Goal: Transaction & Acquisition: Purchase product/service

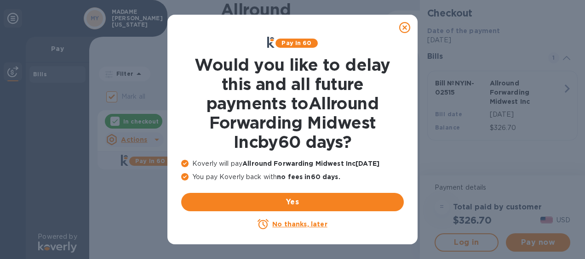
click at [399, 24] on icon at bounding box center [404, 27] width 11 height 11
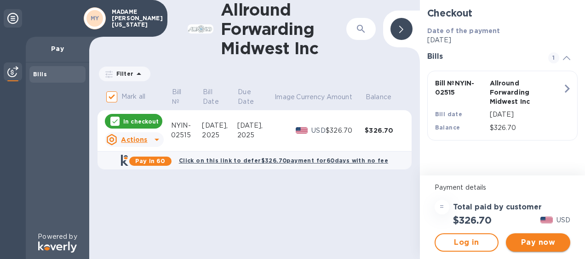
click at [554, 242] on span "Pay now" at bounding box center [538, 242] width 50 height 11
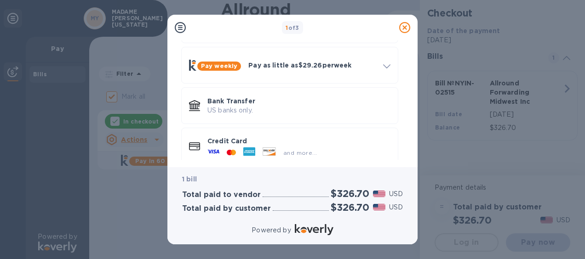
scroll to position [91, 0]
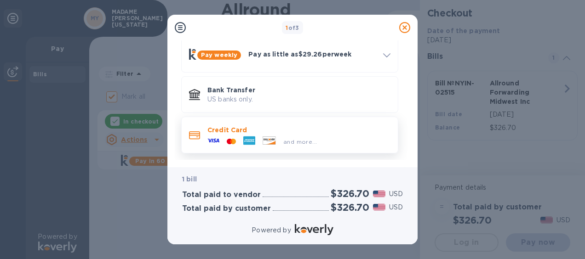
click at [342, 121] on div "Credit Card and more..." at bounding box center [289, 135] width 209 height 29
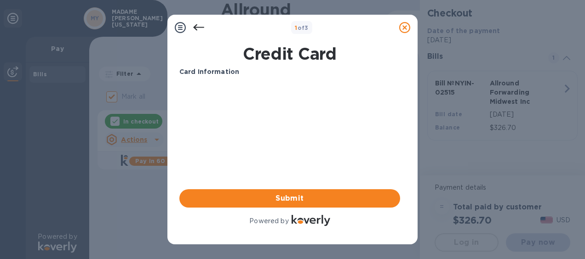
scroll to position [0, 0]
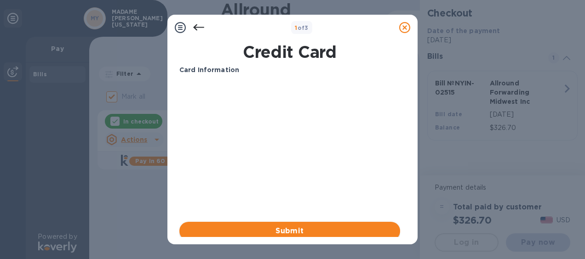
click at [261, 224] on button "Submit" at bounding box center [289, 231] width 221 height 18
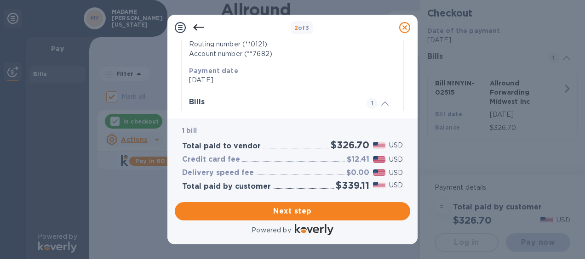
scroll to position [163, 0]
click at [296, 217] on button "Next step" at bounding box center [293, 211] width 236 height 18
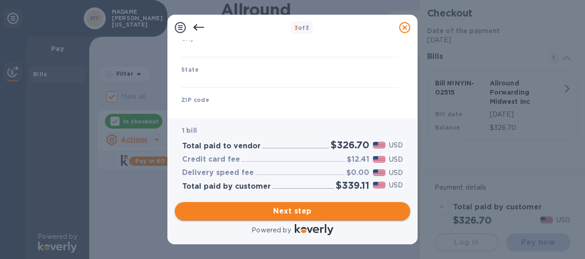
type input "[GEOGRAPHIC_DATA]"
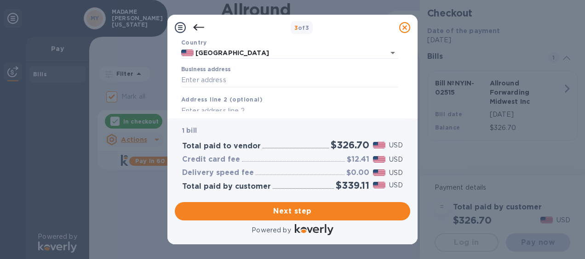
scroll to position [70, 0]
click at [288, 84] on input "Business address" at bounding box center [289, 80] width 217 height 14
type input "[STREET_ADDRESS]"
type input "[US_STATE]"
type input "NY"
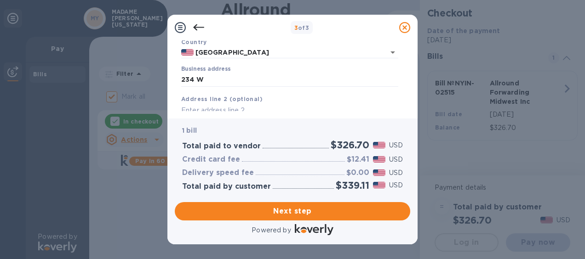
type input "10036"
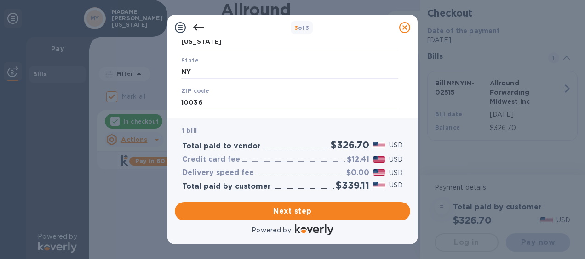
scroll to position [190, 0]
click at [309, 219] on button "Next step" at bounding box center [293, 211] width 236 height 18
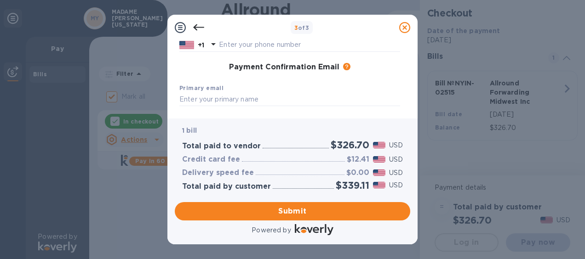
scroll to position [126, 0]
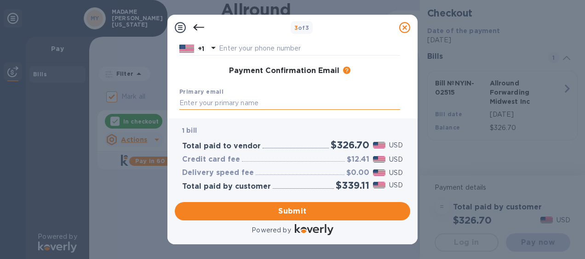
click at [323, 100] on input "text" at bounding box center [289, 104] width 221 height 14
type input "[EMAIL_ADDRESS][PERSON_NAME][DOMAIN_NAME]"
type input "Daivelys"
type input "[PERSON_NAME]"
type input "9178859637"
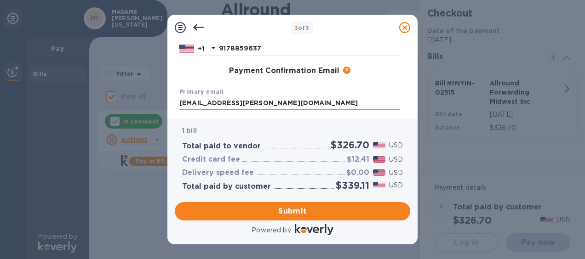
type input "[EMAIL_ADDRESS][PERSON_NAME][DOMAIN_NAME]"
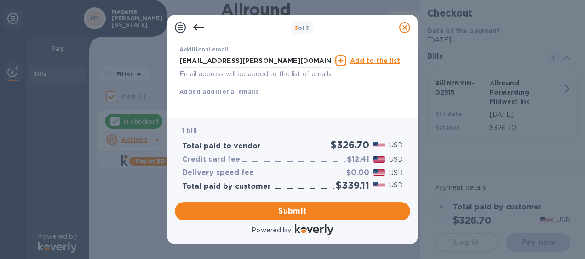
scroll to position [213, 0]
click at [323, 211] on span "Submit" at bounding box center [292, 211] width 221 height 11
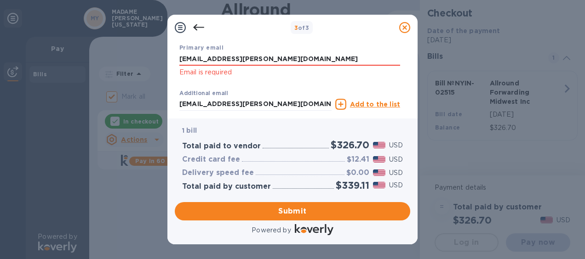
scroll to position [182, 0]
click at [329, 58] on input "[EMAIL_ADDRESS][PERSON_NAME][DOMAIN_NAME]" at bounding box center [289, 59] width 221 height 14
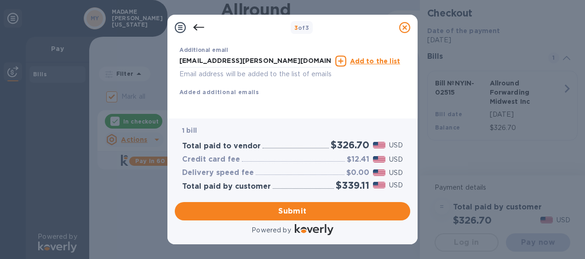
scroll to position [236, 0]
click at [311, 216] on span "Submit" at bounding box center [292, 211] width 221 height 11
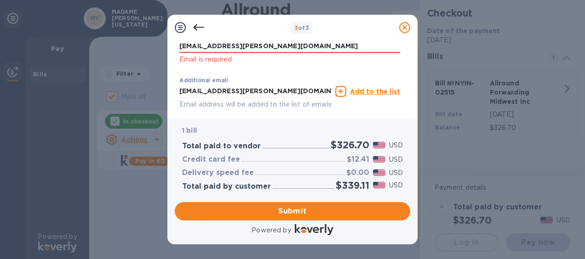
scroll to position [183, 0]
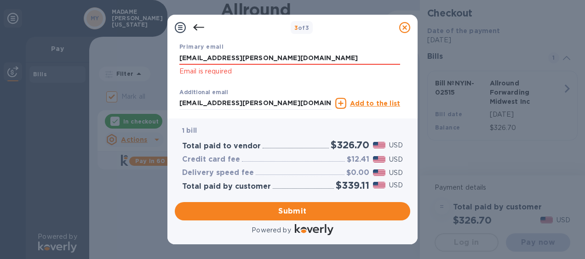
drag, startPoint x: 330, startPoint y: 62, endPoint x: 164, endPoint y: 57, distance: 166.2
click at [164, 57] on div "3 of 3 Payment Contact Information First name Daivelys First name is a required…" at bounding box center [292, 129] width 585 height 259
type input "[EMAIL_ADDRESS][PERSON_NAME][DOMAIN_NAME]"
click at [374, 73] on p "Email is required" at bounding box center [289, 71] width 221 height 11
click at [322, 219] on button "Submit" at bounding box center [293, 211] width 236 height 18
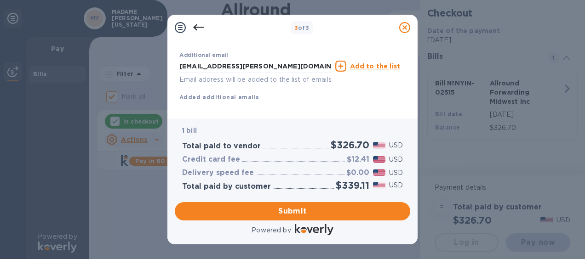
scroll to position [209, 0]
click at [320, 67] on input "[EMAIL_ADDRESS][PERSON_NAME][DOMAIN_NAME]" at bounding box center [255, 65] width 152 height 14
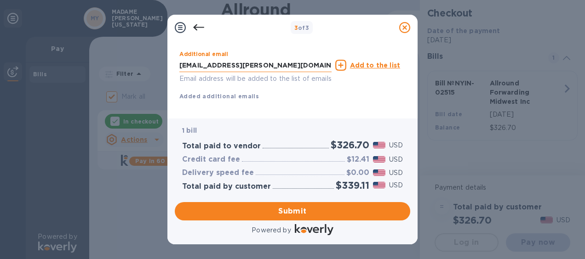
click at [320, 67] on input "[EMAIL_ADDRESS][PERSON_NAME][DOMAIN_NAME]" at bounding box center [255, 65] width 152 height 14
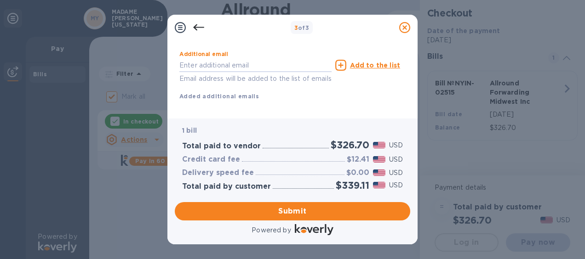
click at [336, 104] on div "Additional email Email address will be added to the list of emails Add to the l…" at bounding box center [290, 74] width 228 height 62
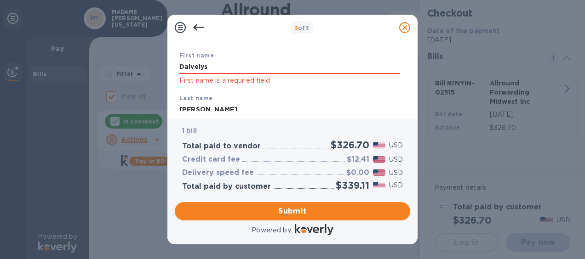
scroll to position [49, 0]
click at [325, 63] on input "Daivelys" at bounding box center [289, 67] width 221 height 14
type input "Daivelys"
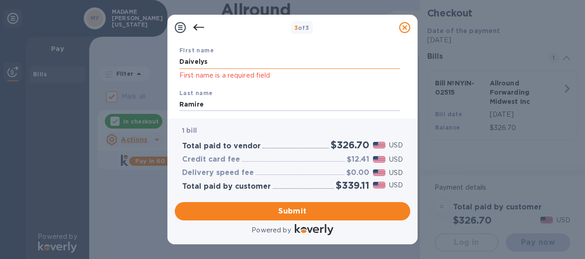
type input "[PERSON_NAME]"
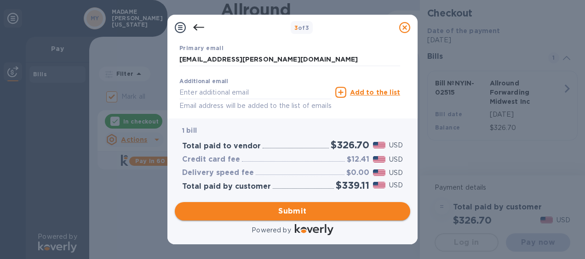
click at [306, 217] on button "Submit" at bounding box center [293, 211] width 236 height 18
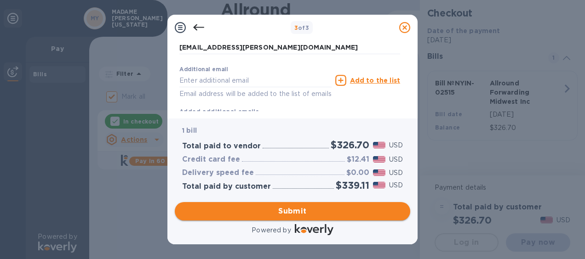
scroll to position [170, 0]
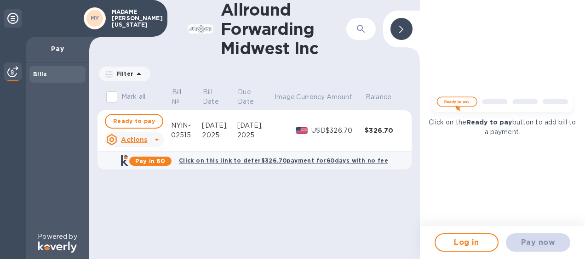
click at [340, 132] on div "$326.70" at bounding box center [345, 131] width 39 height 10
click at [186, 119] on td "NYIN-02515" at bounding box center [186, 130] width 31 height 41
click at [150, 122] on span "Ready to pay" at bounding box center [134, 121] width 42 height 11
checkbox input "true"
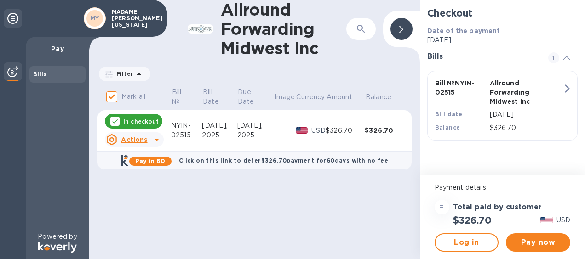
click at [472, 217] on h2 "$326.70" at bounding box center [472, 221] width 39 height 12
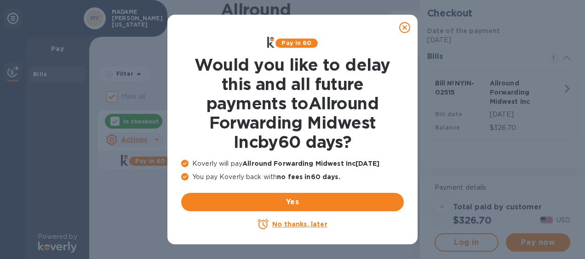
click at [403, 22] on div at bounding box center [405, 27] width 18 height 18
click at [403, 23] on icon at bounding box center [404, 27] width 11 height 11
